Goal: Task Accomplishment & Management: Complete application form

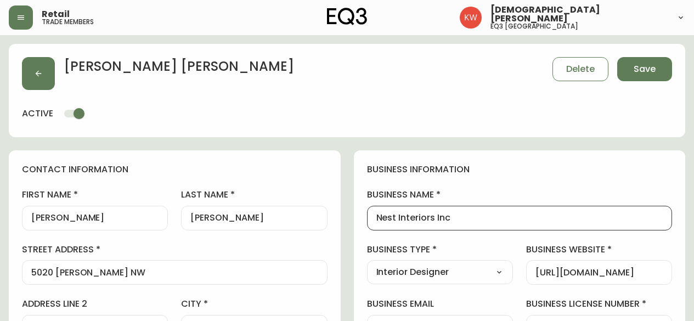
select select "AB"
select select "CA"
select select "CA_EN"
select select "Other"
select select "Interior Designer"
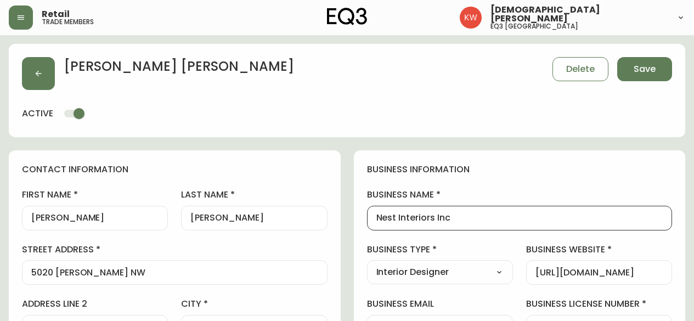
select select "cjw10z96m00006gs08l3o91tv"
select select "false"
click at [34, 70] on icon "button" at bounding box center [38, 73] width 9 height 9
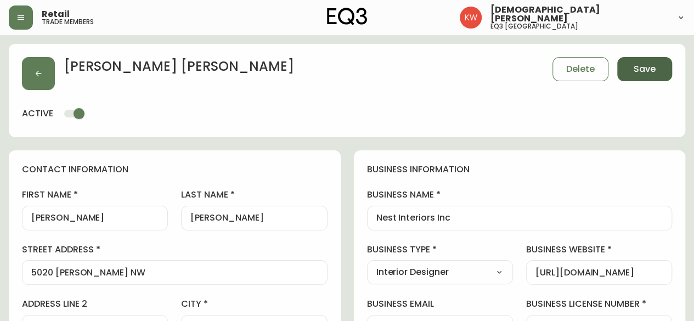
click at [661, 74] on button "Save" at bounding box center [644, 69] width 55 height 24
select select
type input "Other"
select select "Other"
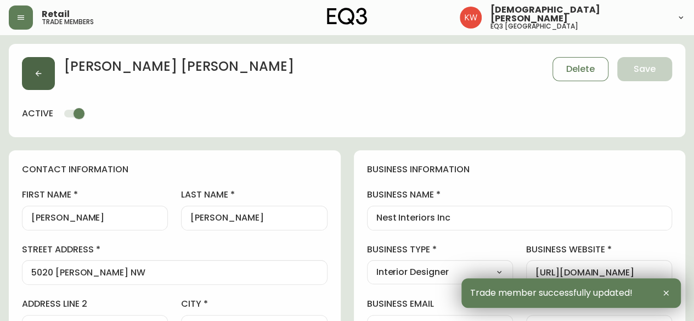
click at [37, 72] on icon "button" at bounding box center [38, 73] width 9 height 9
